Goal: Communication & Community: Answer question/provide support

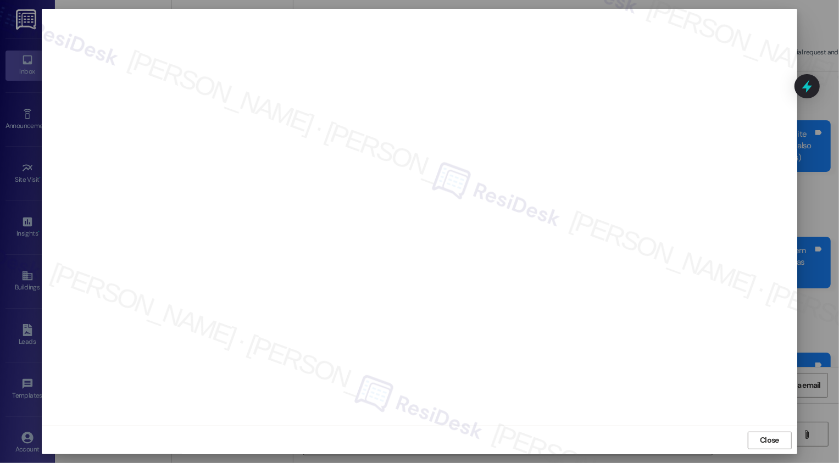
scroll to position [17583, 0]
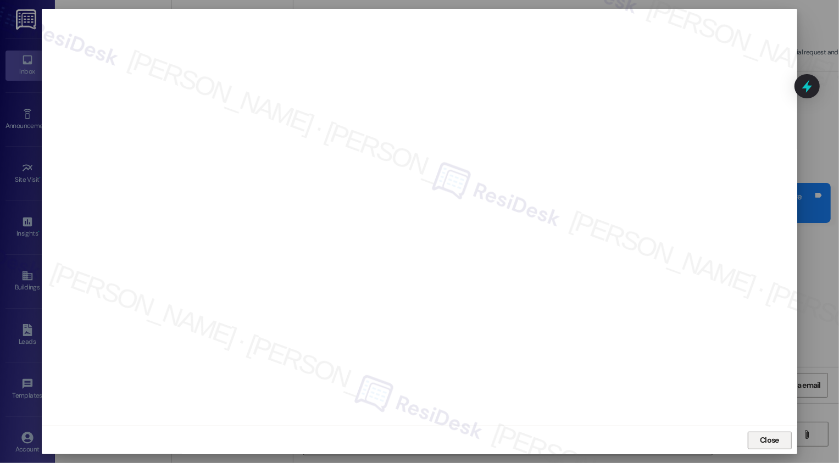
click at [766, 444] on span "Close" at bounding box center [769, 440] width 19 height 12
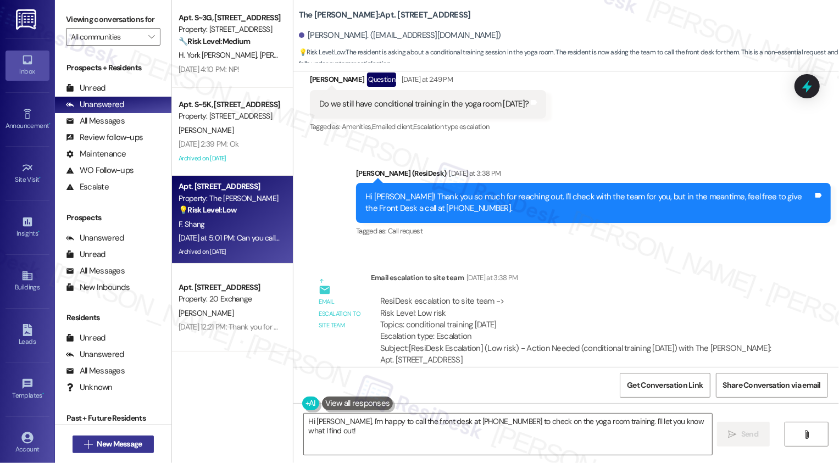
click at [122, 449] on span "New Message" at bounding box center [119, 444] width 45 height 12
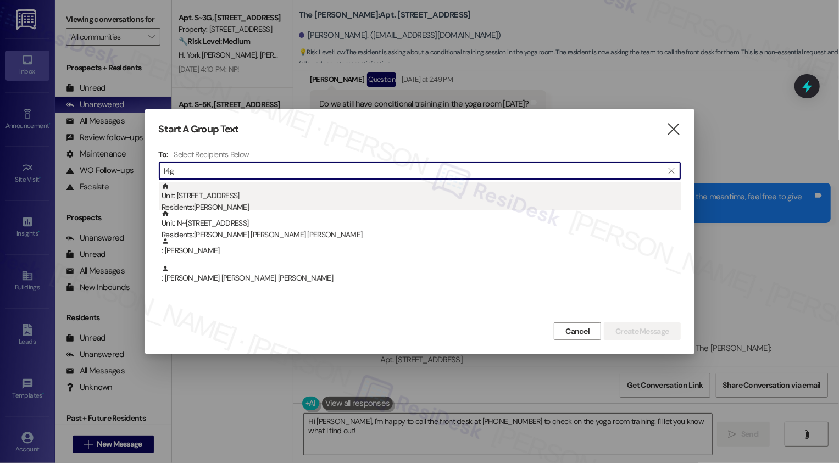
type input "14g"
click at [239, 200] on div "Unit: [STREET_ADDRESS] Residents: [PERSON_NAME]" at bounding box center [420, 197] width 519 height 31
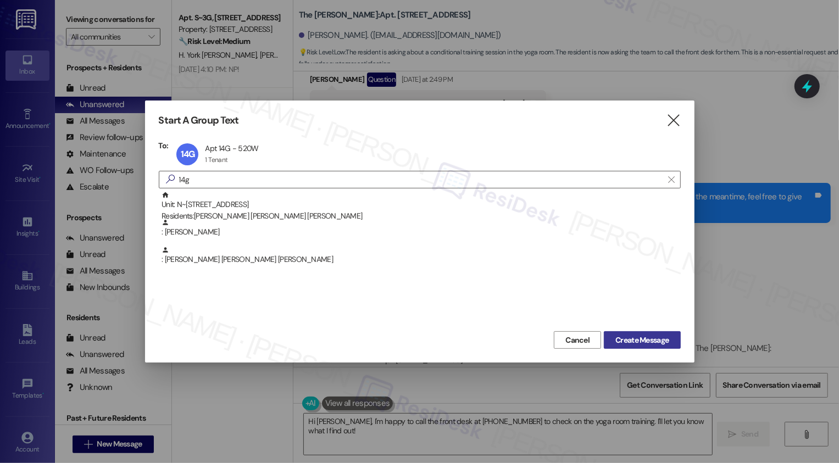
click at [635, 331] on button "Create Message" at bounding box center [642, 340] width 76 height 18
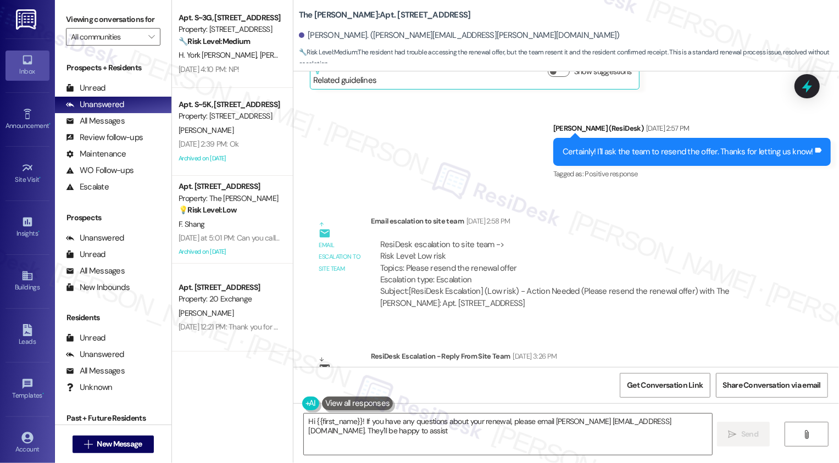
scroll to position [4829, 0]
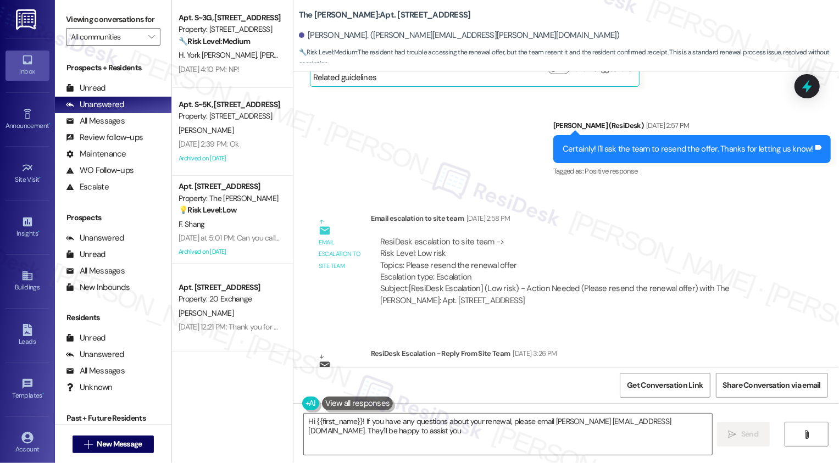
type textarea "Hi {{first_name}}! If you have any questions about your renewal, please email […"
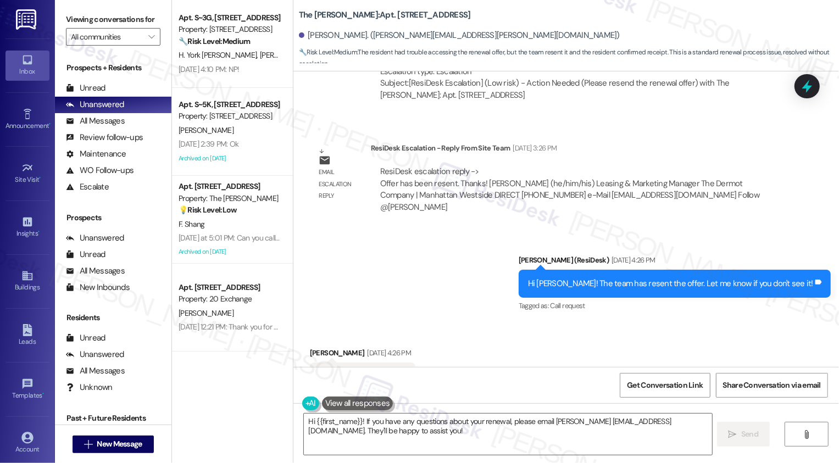
scroll to position [5093, 0]
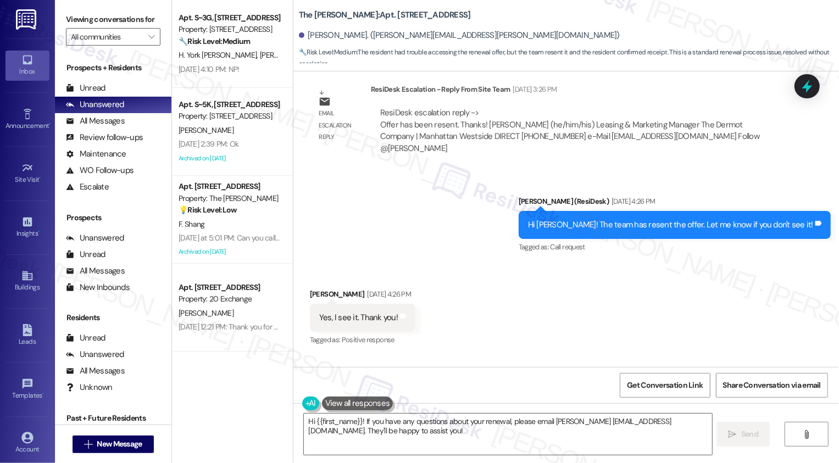
click at [531, 171] on div "Sent via SMS [PERSON_NAME] (ResiDesk) [DATE] 4:26 PM Hi [PERSON_NAME]! The team…" at bounding box center [565, 217] width 545 height 93
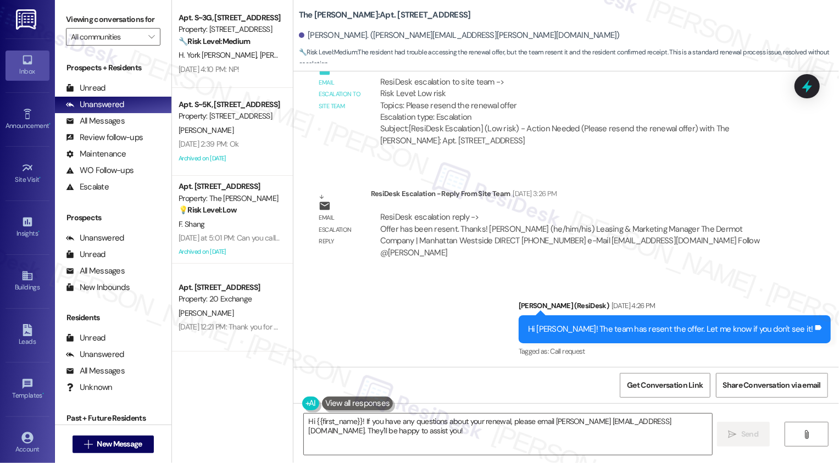
scroll to position [4987, 0]
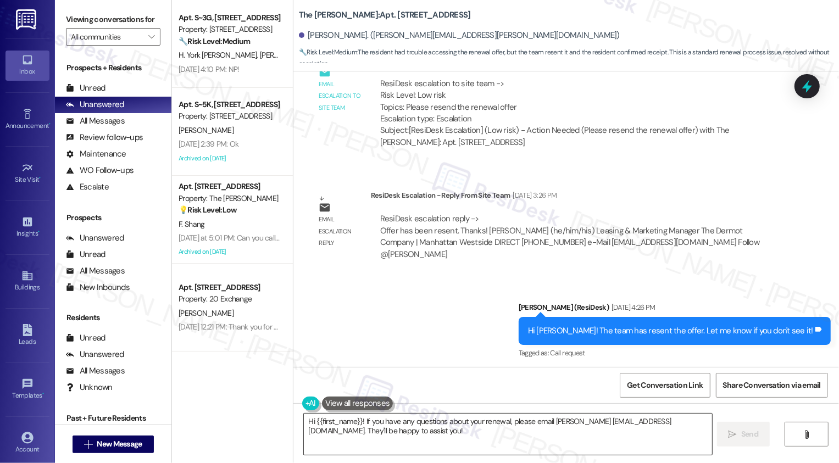
click at [369, 442] on textarea "Hi {{first_name}}! If you have any questions about your renewal, please email […" at bounding box center [508, 434] width 408 height 41
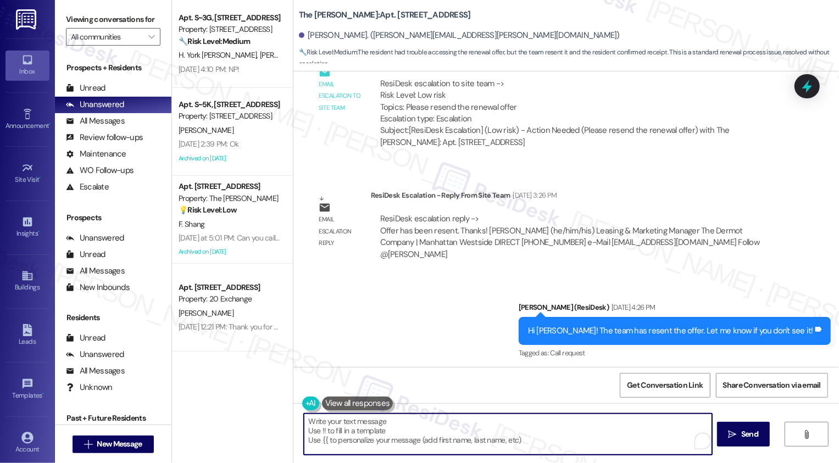
paste textarea "Hi {{first_name}}! Just a heads-up that your {{property}} lease renewal is past…"
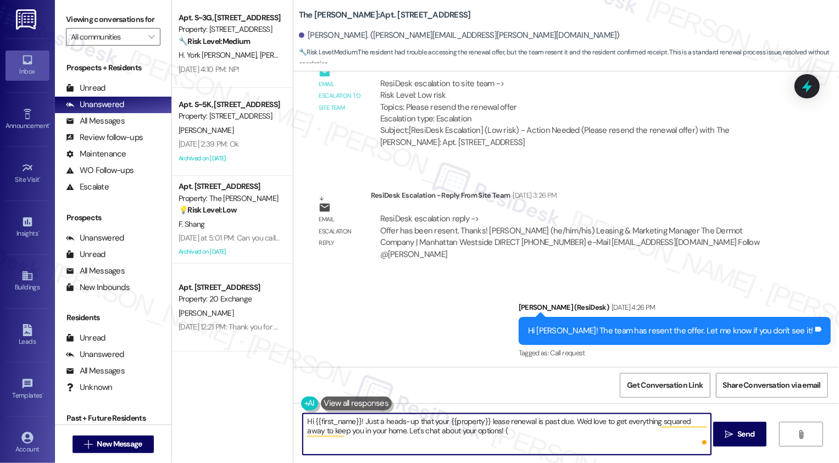
type textarea "Hi {{first_name}}! Just a heads-up that your {{property}} lease renewal is past…"
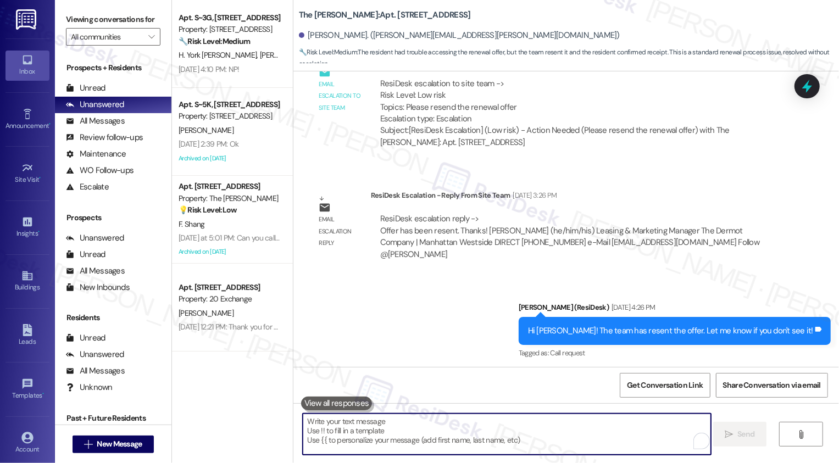
scroll to position [5000, 0]
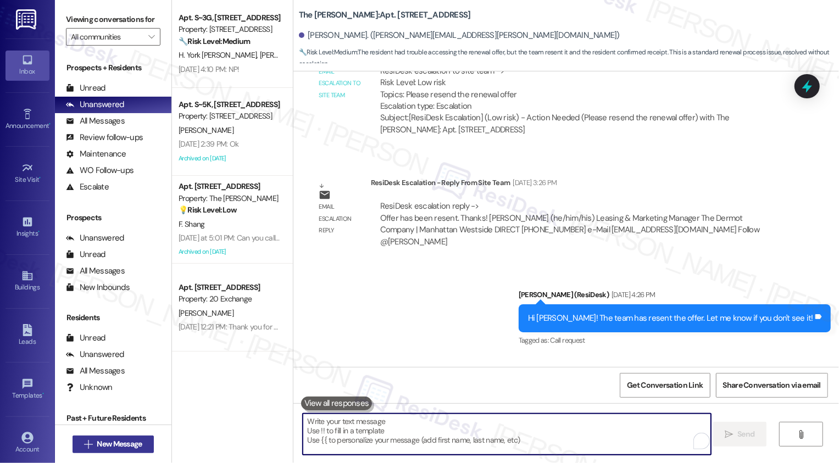
click at [127, 440] on span "New Message" at bounding box center [119, 444] width 45 height 12
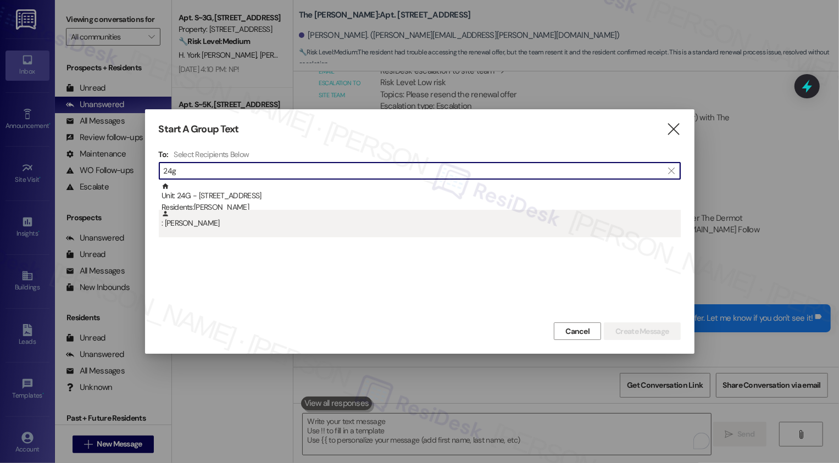
type input "24g"
click at [285, 214] on div ": [PERSON_NAME]" at bounding box center [420, 219] width 519 height 19
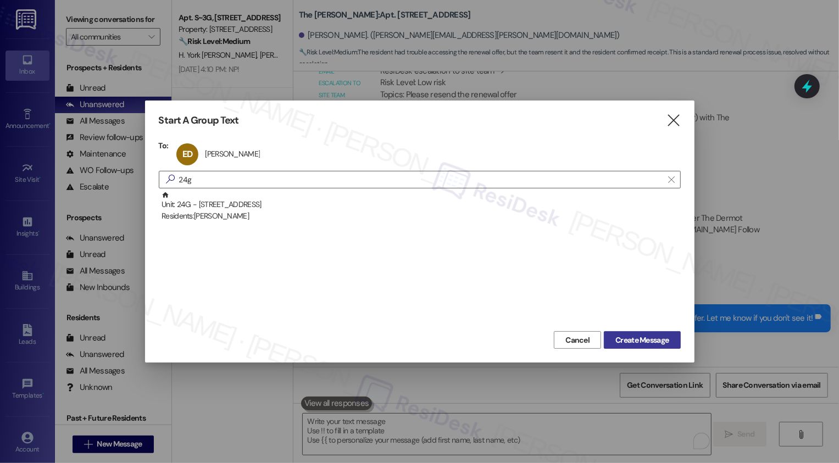
click at [635, 341] on span "Create Message" at bounding box center [641, 340] width 53 height 12
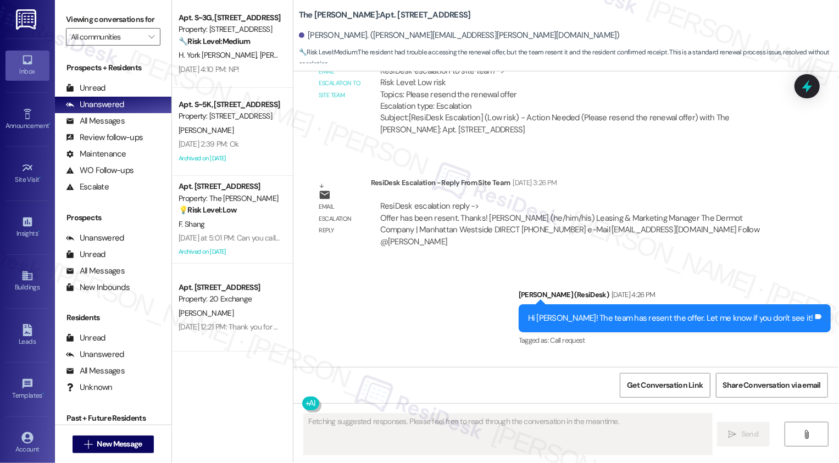
type textarea "Fetching suggested responses. Please feel free to read through the conversation…"
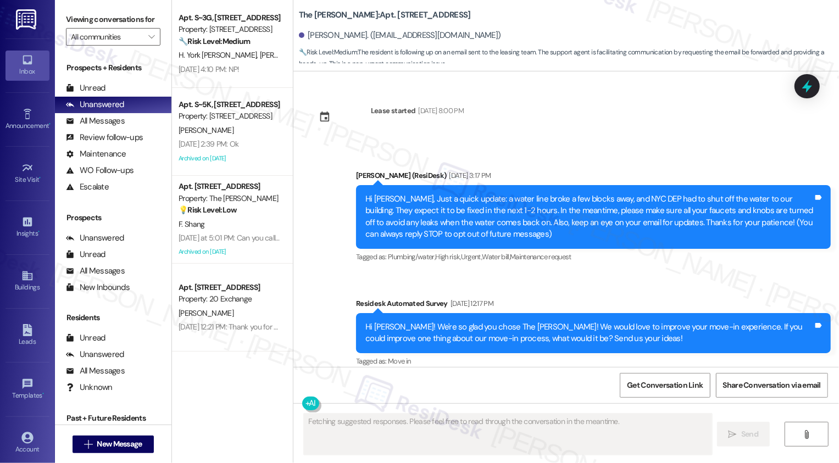
scroll to position [4141, 0]
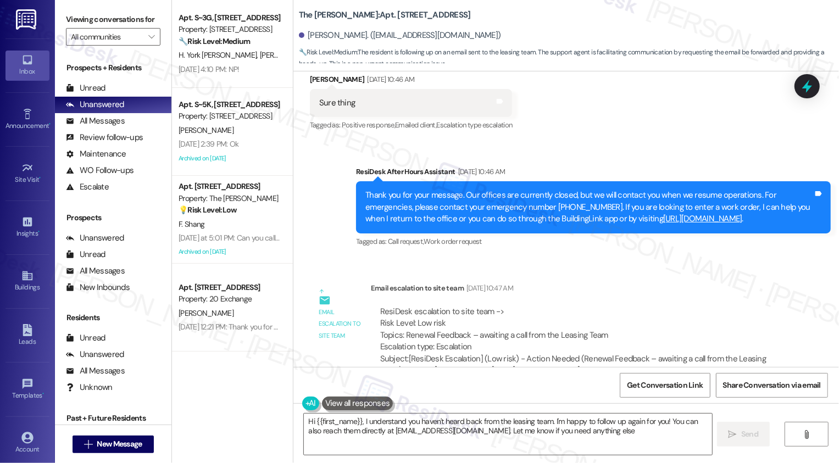
type textarea "Hi {{first_name}}, I understand you haven't heard back from the leasing team. I…"
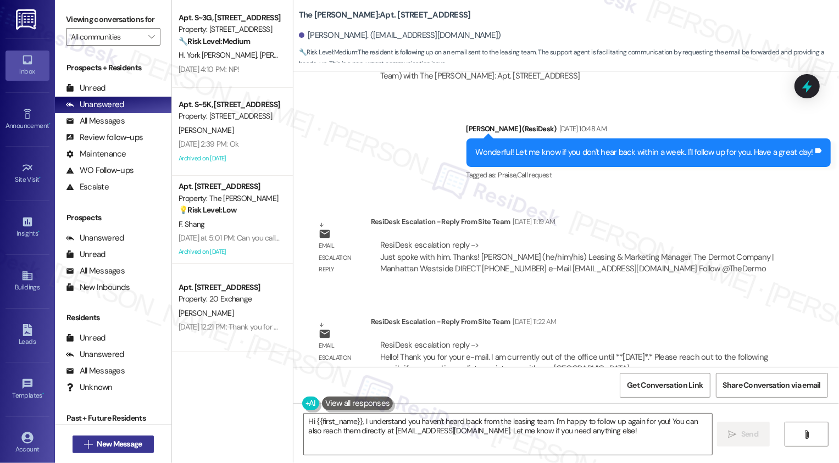
click at [120, 443] on span "New Message" at bounding box center [119, 444] width 45 height 12
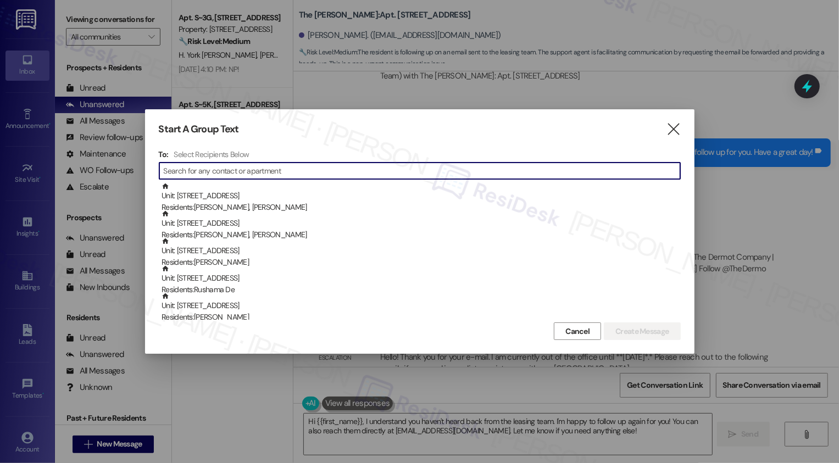
click at [670, 137] on div "Start A Group Text  To: Select Recipients Below  Unit: 3405 - 20 Exchange Pl …" at bounding box center [419, 231] width 549 height 244
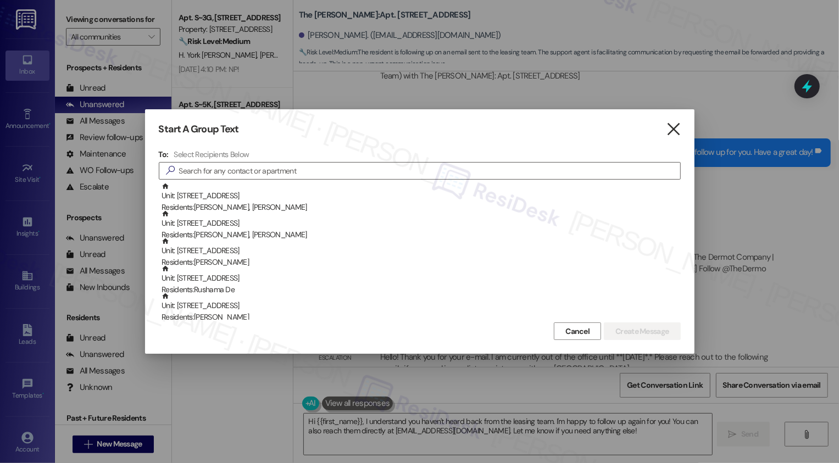
click at [672, 135] on icon "" at bounding box center [673, 130] width 15 height 12
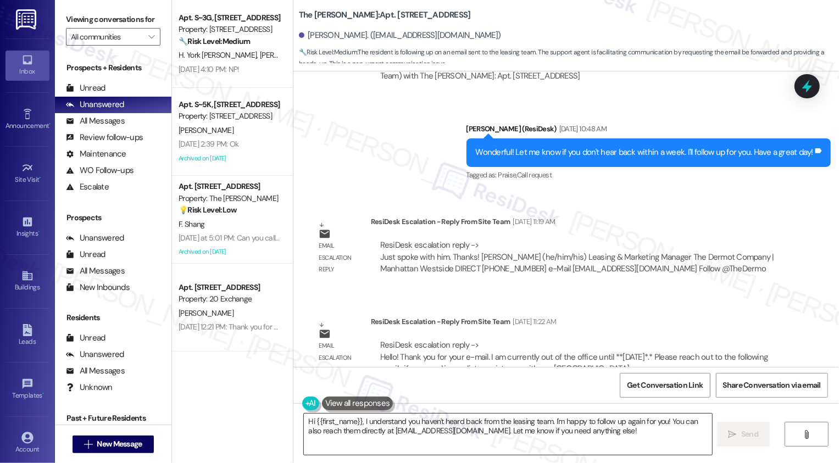
click at [514, 415] on textarea "Hi {{first_name}}, I understand you haven't heard back from the leasing team. I…" at bounding box center [508, 434] width 408 height 41
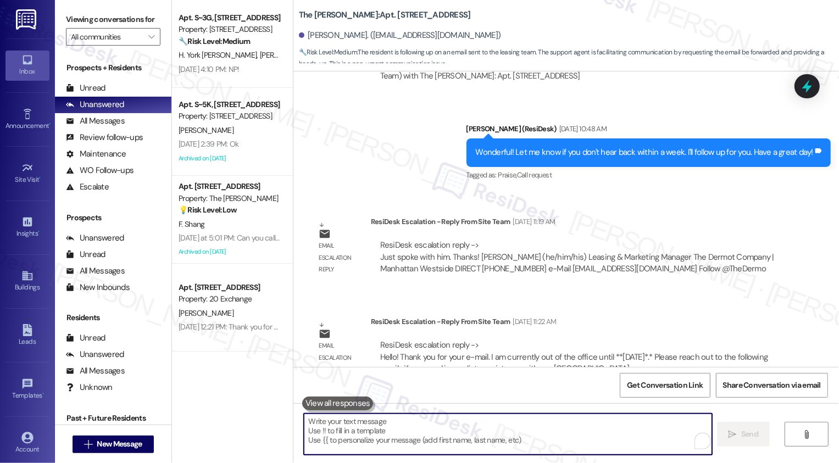
paste textarea "Hi {{first_name}}! Just a heads-up that your {{property}} lease renewal is past…"
type textarea "Hi {{first_name}}! Just a heads-up that your {{property}} lease renewal is past…"
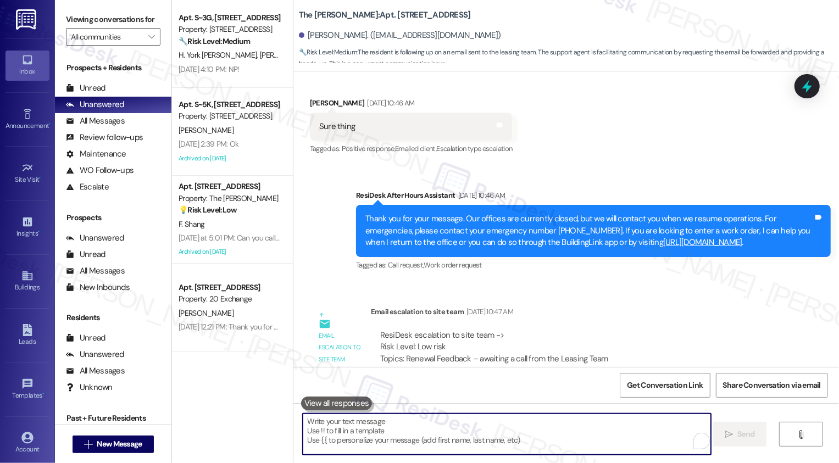
scroll to position [3596, 0]
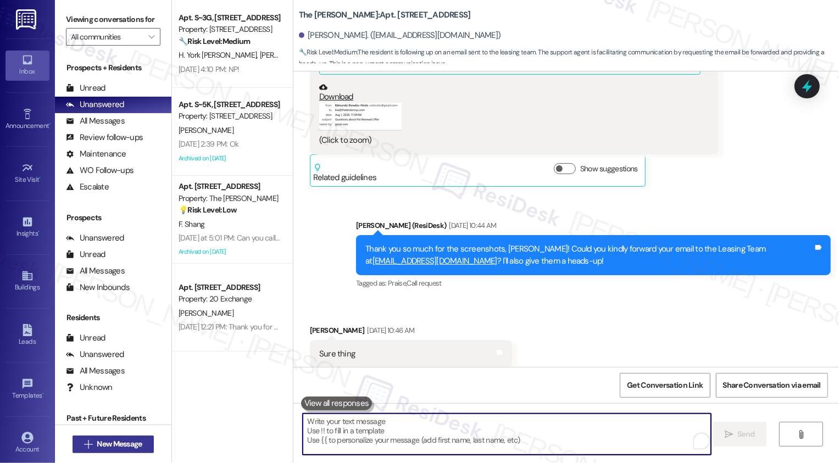
click at [135, 449] on span "New Message" at bounding box center [119, 444] width 45 height 12
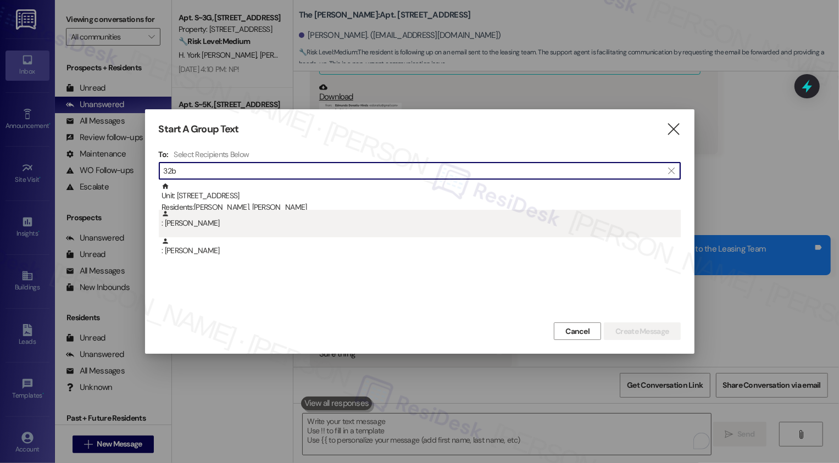
type input "32b"
click at [275, 210] on div ": [PERSON_NAME]" at bounding box center [420, 219] width 519 height 19
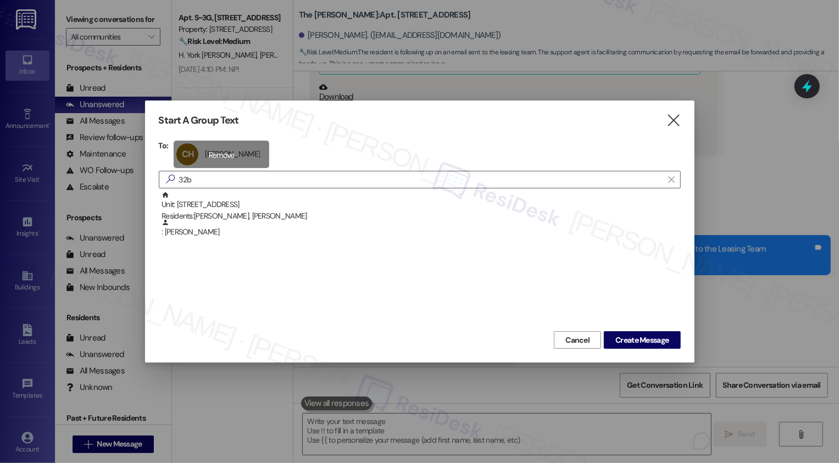
click at [210, 158] on div "CH [PERSON_NAME] [PERSON_NAME] click to remove" at bounding box center [222, 154] width 96 height 27
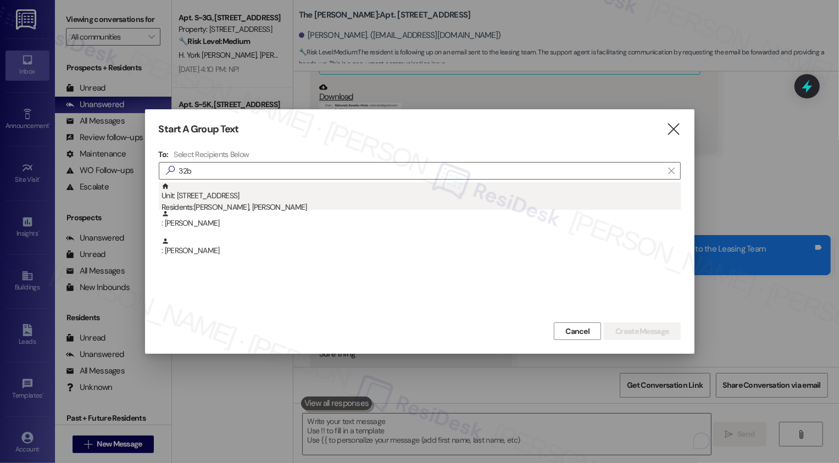
click at [211, 201] on div "Unit: [STREET_ADDRESS] Residents: [PERSON_NAME], [PERSON_NAME]" at bounding box center [420, 197] width 519 height 31
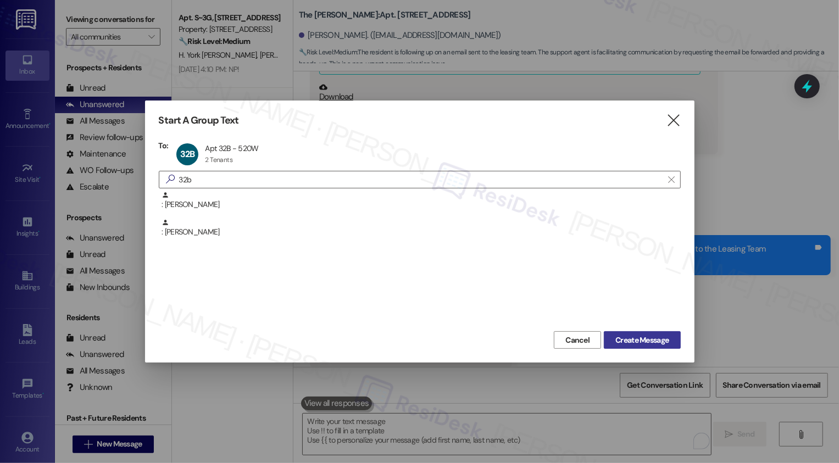
click at [637, 344] on span "Create Message" at bounding box center [641, 340] width 53 height 12
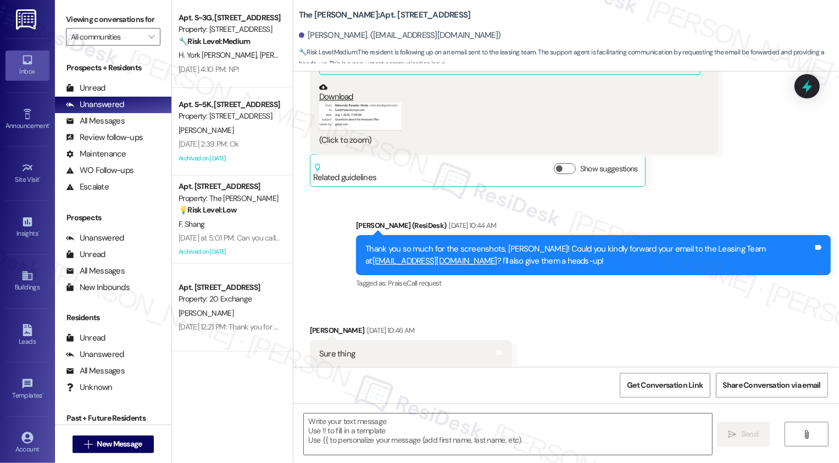
type textarea "Fetching suggested responses. Please feel free to read through the conversation…"
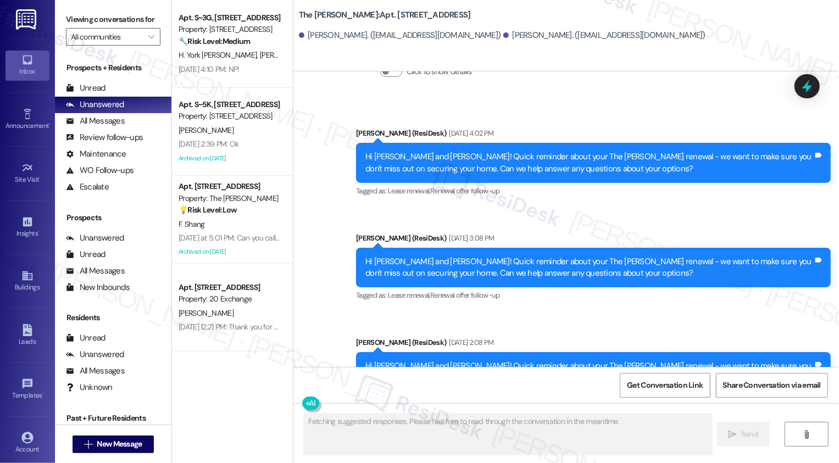
scroll to position [4148, 0]
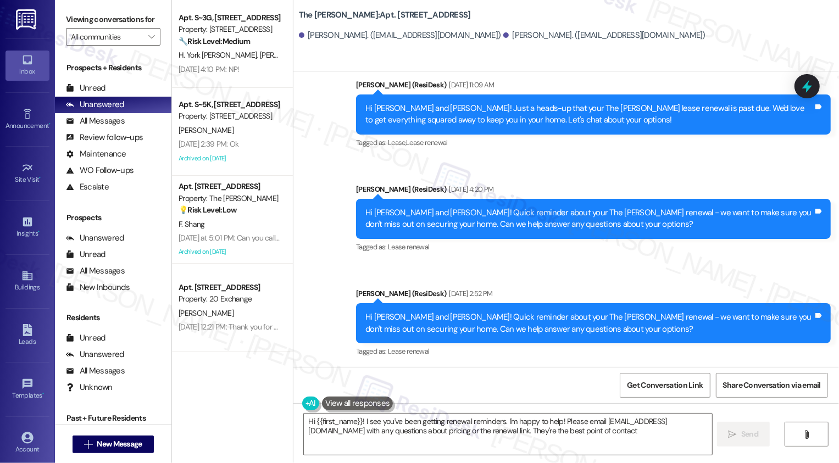
type textarea "Hi {{first_name}}! I see you've been getting renewal reminders. I'm happy to he…"
drag, startPoint x: 359, startPoint y: 317, endPoint x: 587, endPoint y: 339, distance: 228.5
click at [587, 408] on div "Hi [PERSON_NAME] and [PERSON_NAME]! Quick reminder about your The [PERSON_NAME]…" at bounding box center [593, 428] width 475 height 40
copy div "Hi [PERSON_NAME] and [PERSON_NAME]! Quick reminder about your The [PERSON_NAME]…"
click at [551, 428] on textarea "Hi {{first_name}}! I see you've been getting renewal reminders. I'm happy to he…" at bounding box center [508, 434] width 408 height 41
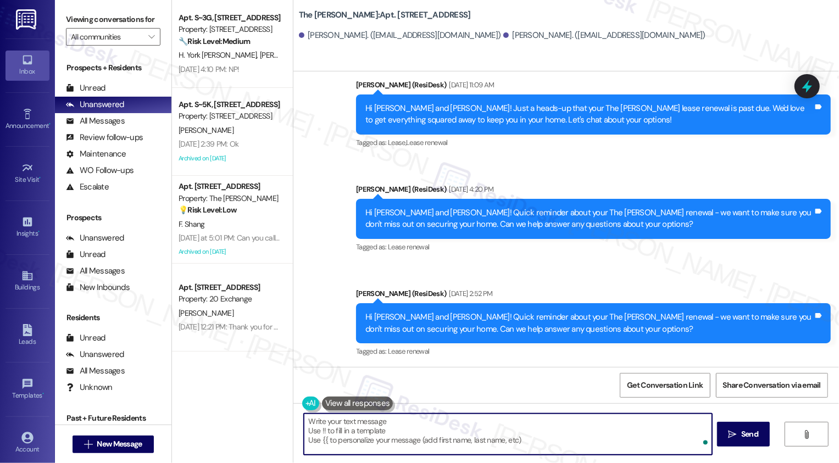
paste textarea "Hi [PERSON_NAME] and [PERSON_NAME]! Quick reminder about your The [PERSON_NAME]…"
type textarea "Hi [PERSON_NAME] and [PERSON_NAME]! Quick reminder about your The [PERSON_NAME]…"
